Goal: Ask a question

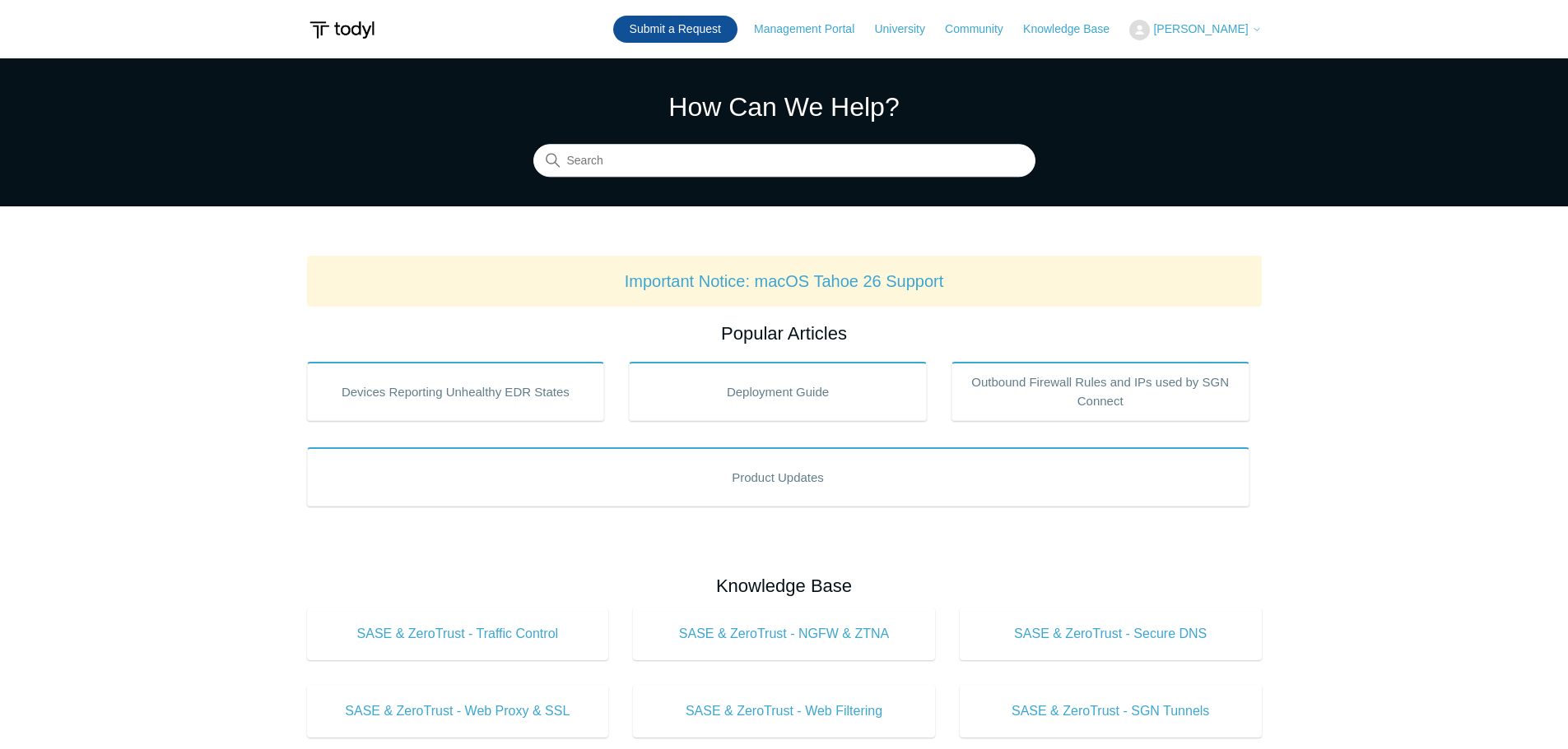
click at [702, 23] on link "Submit a Request" at bounding box center [675, 29] width 124 height 27
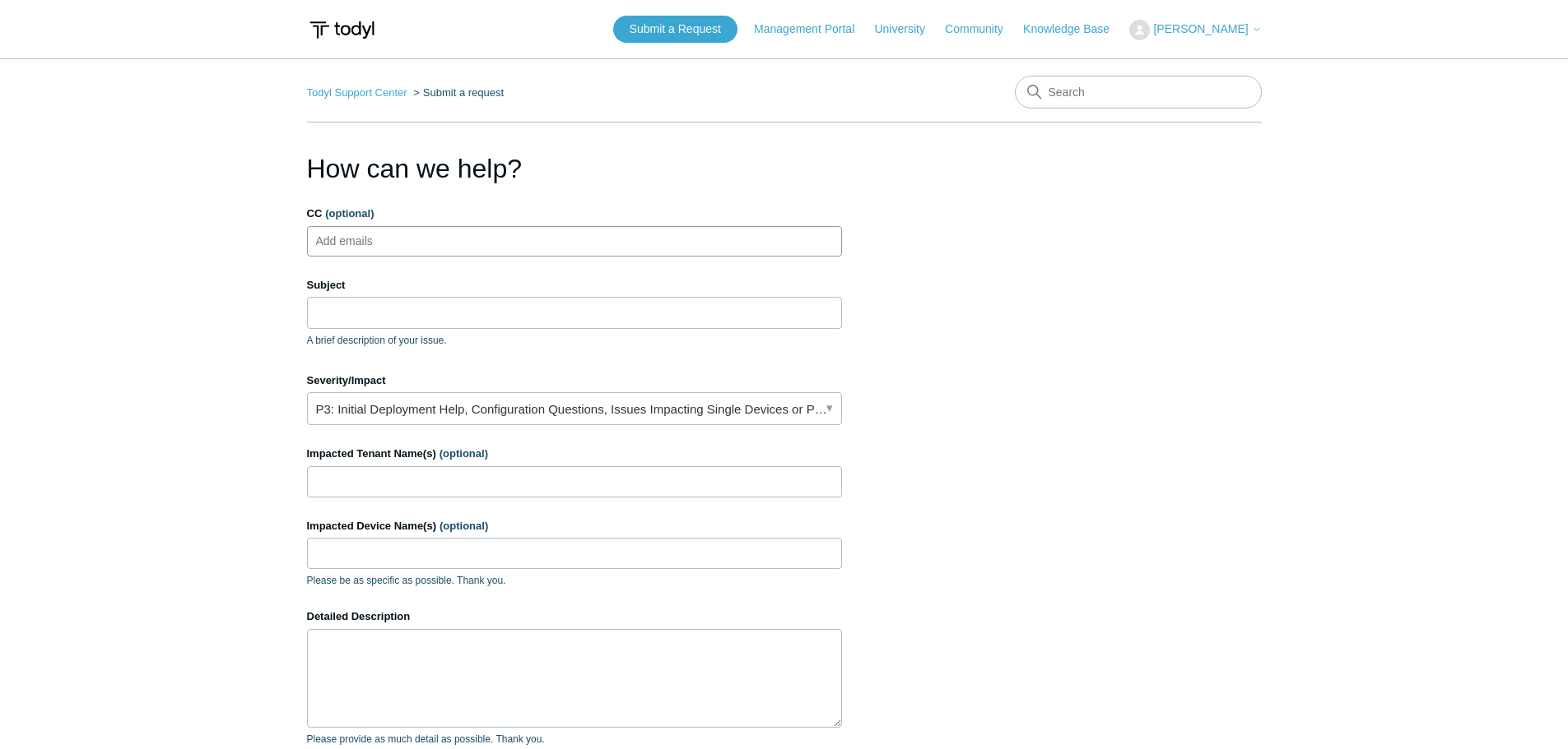
click at [365, 239] on input "CC (optional)" at bounding box center [358, 241] width 98 height 24
click at [593, 332] on div "Subject A brief description of your issue." at bounding box center [574, 312] width 535 height 70
click at [566, 311] on input "Subject" at bounding box center [574, 312] width 535 height 31
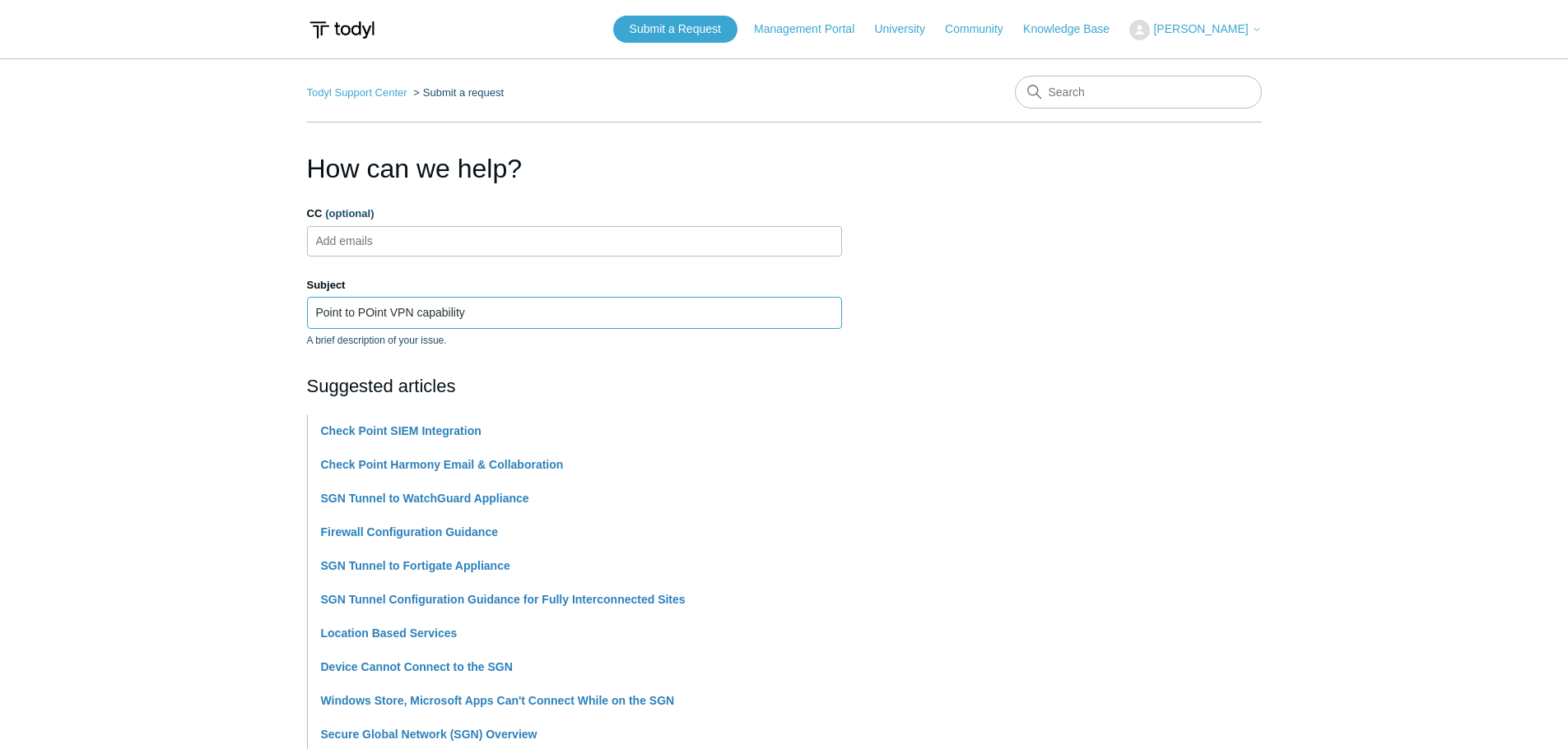
type input "Point to POint VPN capability"
click at [988, 338] on section "How can we help? CC (optional) Add emails Subject Point to POint VPN capability…" at bounding box center [784, 727] width 955 height 1157
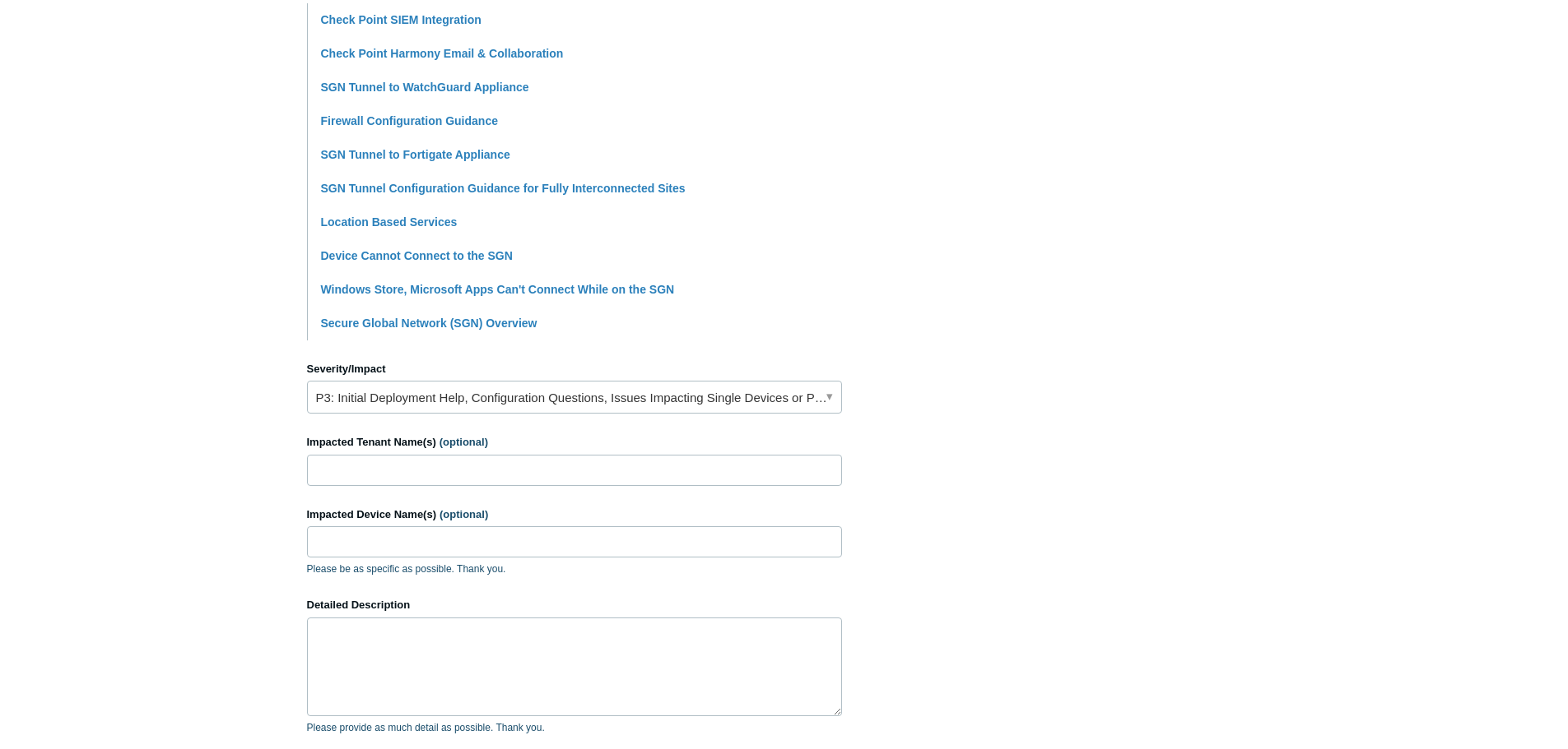
scroll to position [493, 0]
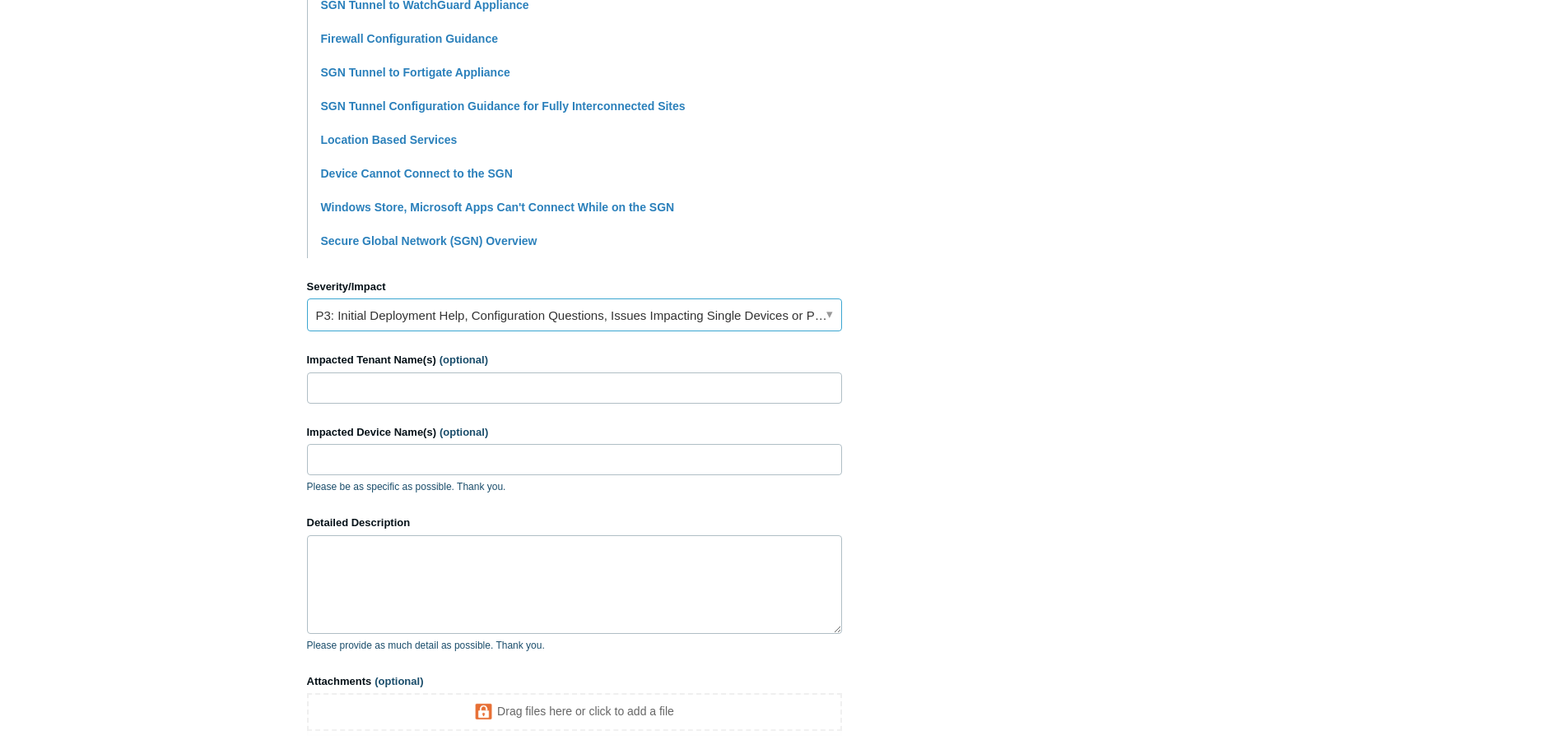
click at [817, 322] on link "P3: Initial Deployment Help, Configuration Questions, Issues Impacting Single D…" at bounding box center [574, 315] width 535 height 33
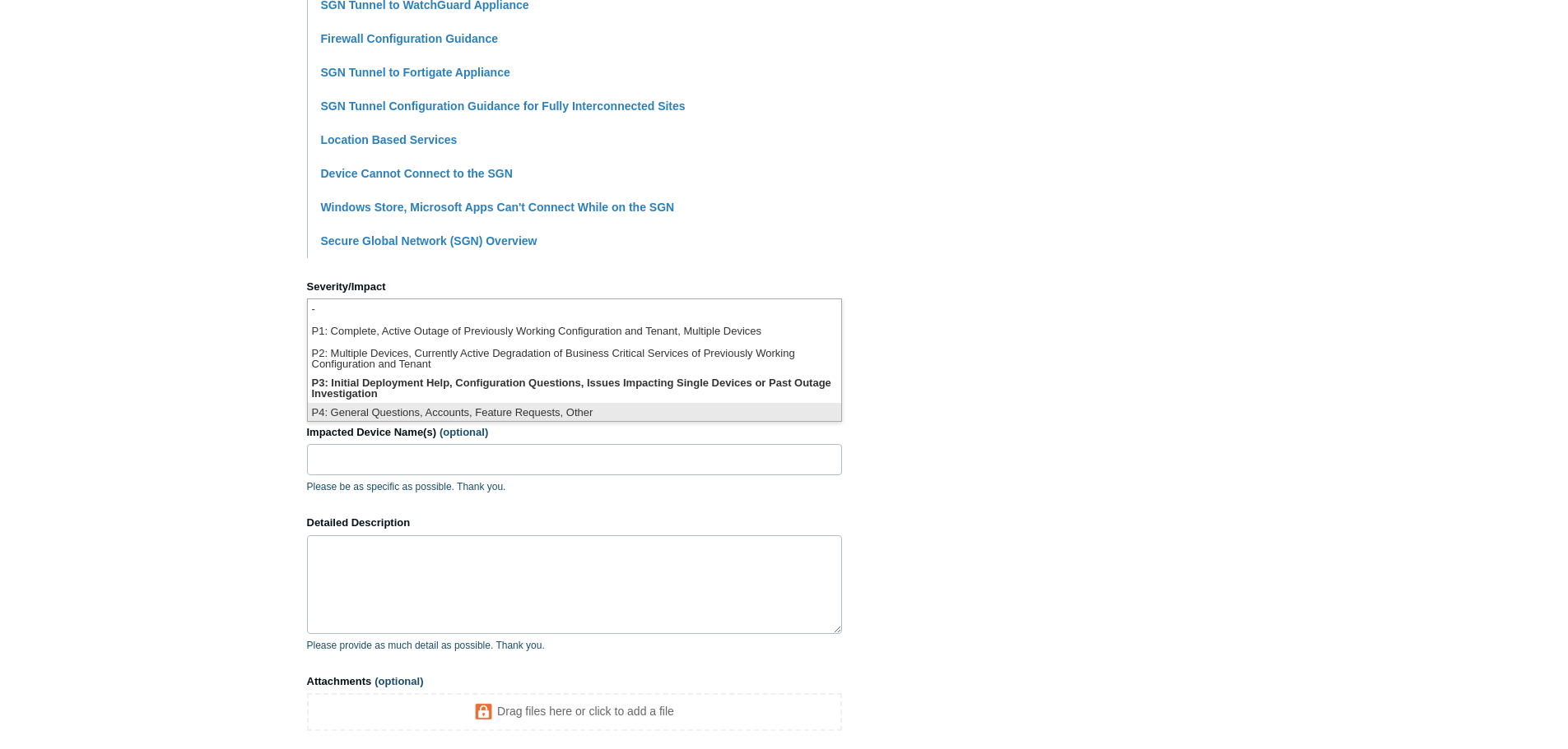
scroll to position [4, 0]
click at [558, 412] on li "P4: General Questions, Accounts, Feature Requests, Other" at bounding box center [574, 409] width 533 height 23
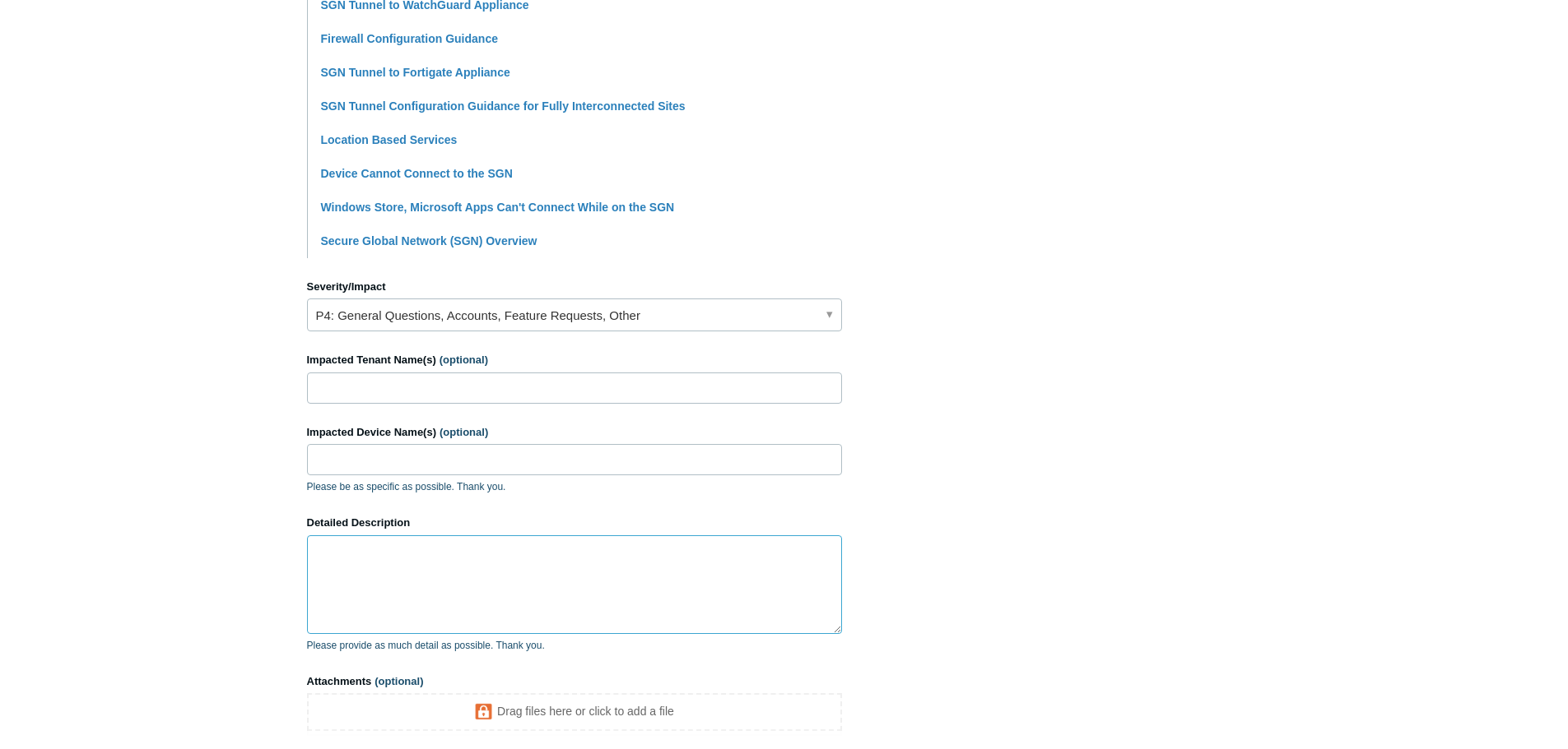
click at [550, 581] on textarea "Detailed Description" at bounding box center [574, 585] width 535 height 99
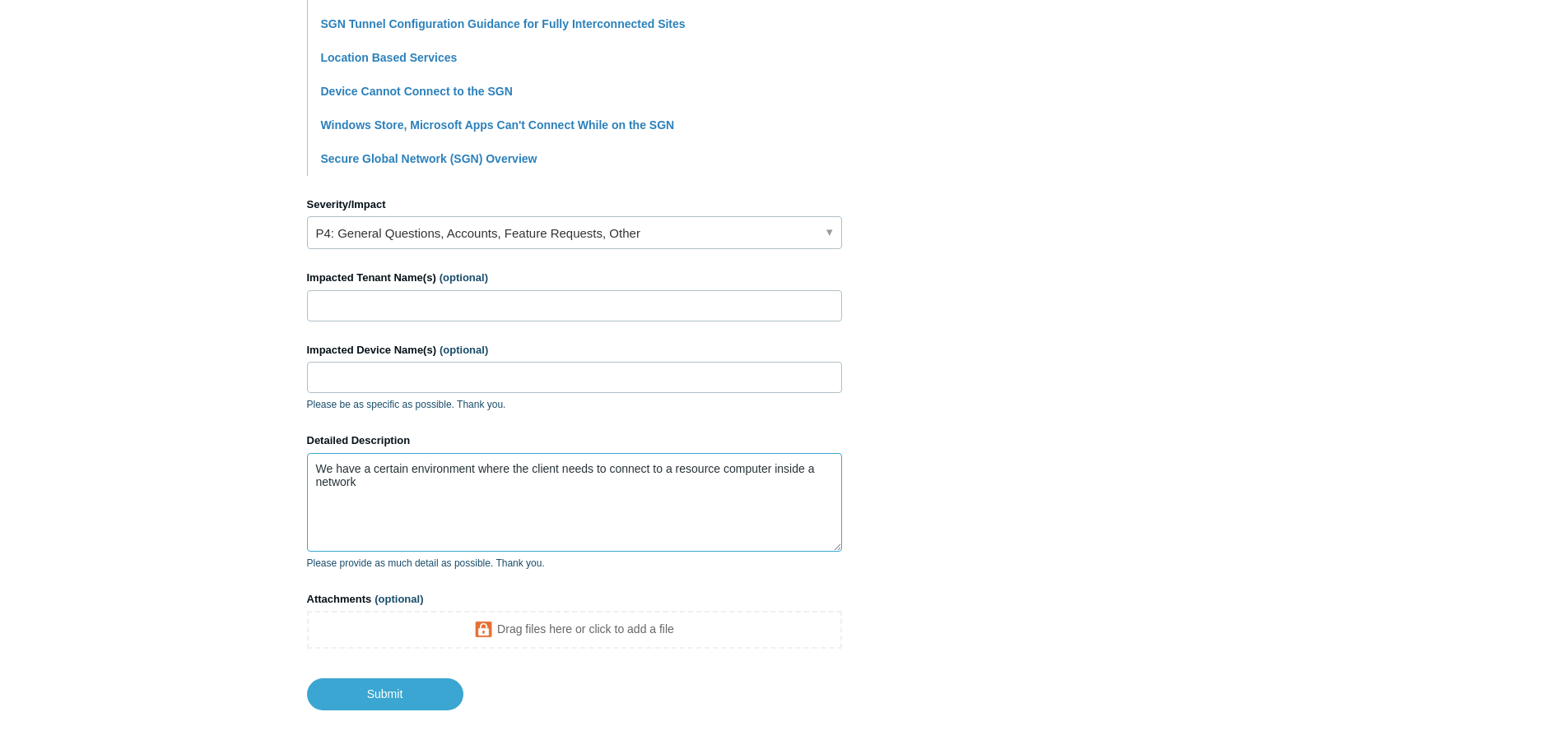
click at [449, 490] on textarea "We have a certain environment where the client needs to connect to a resource c…" at bounding box center [574, 502] width 535 height 99
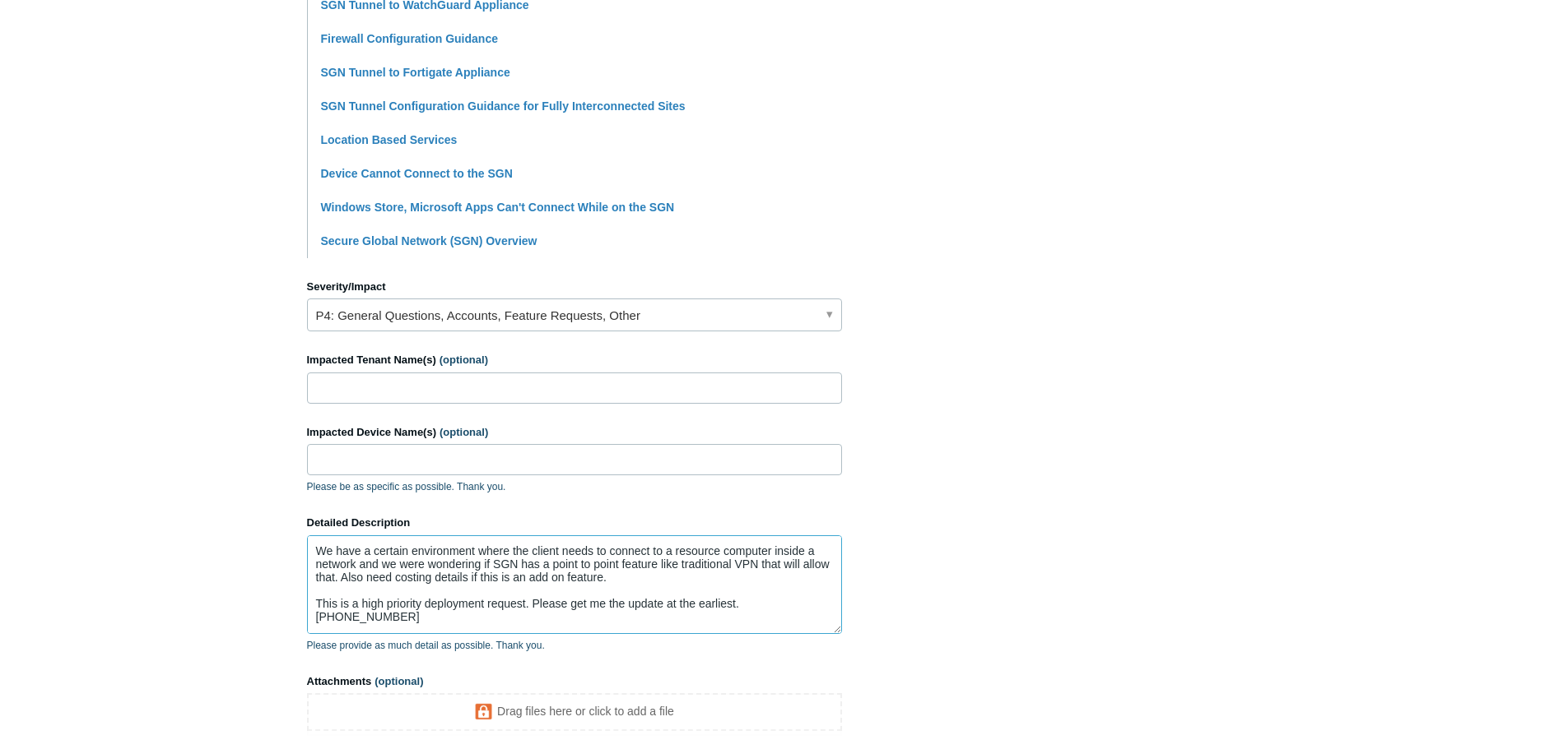
scroll to position [651, 0]
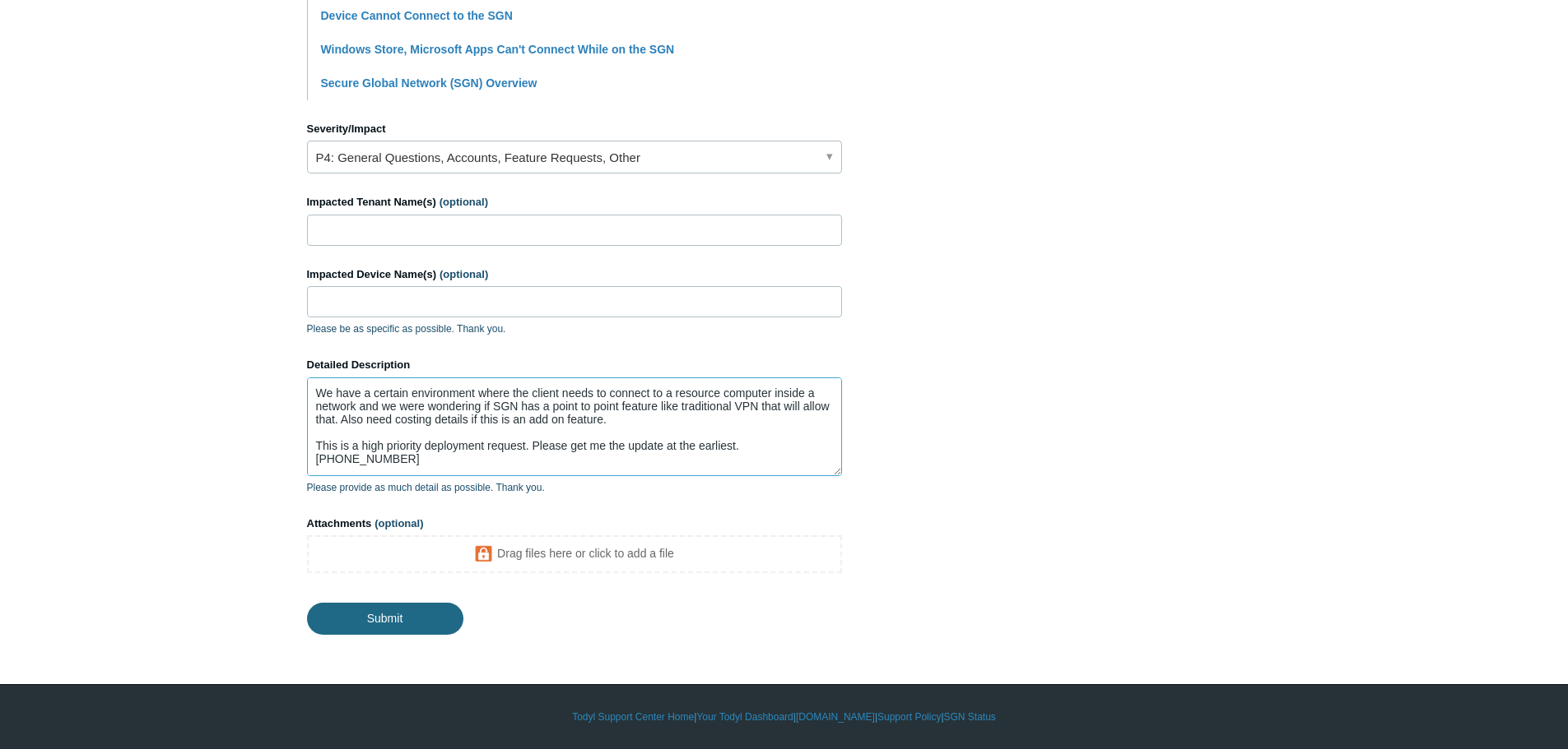
type textarea "We have a certain environment where the client needs to connect to a resource c…"
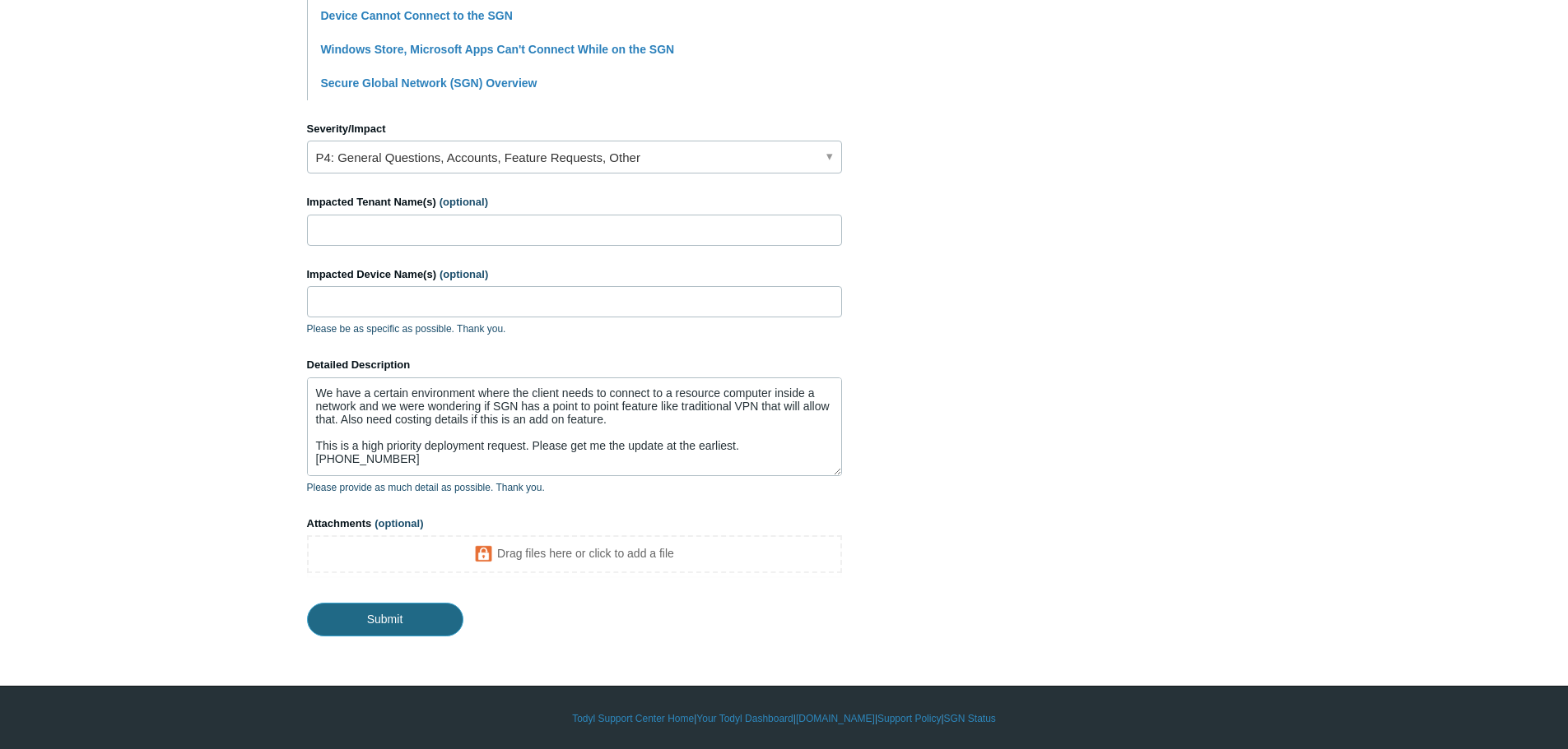
click at [384, 621] on input "Submit" at bounding box center [385, 620] width 157 height 33
